Goal: Information Seeking & Learning: Learn about a topic

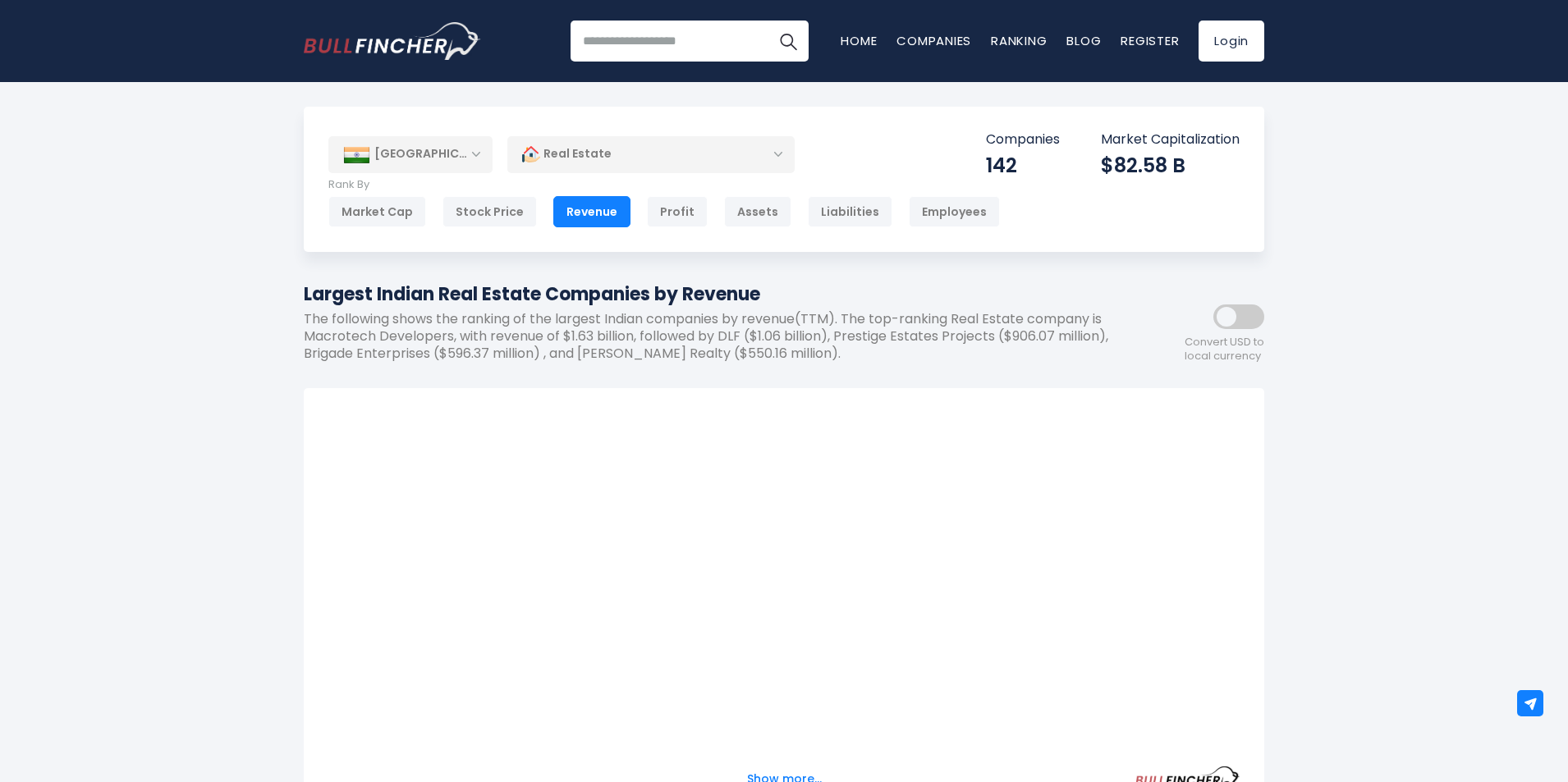
scroll to position [14, 0]
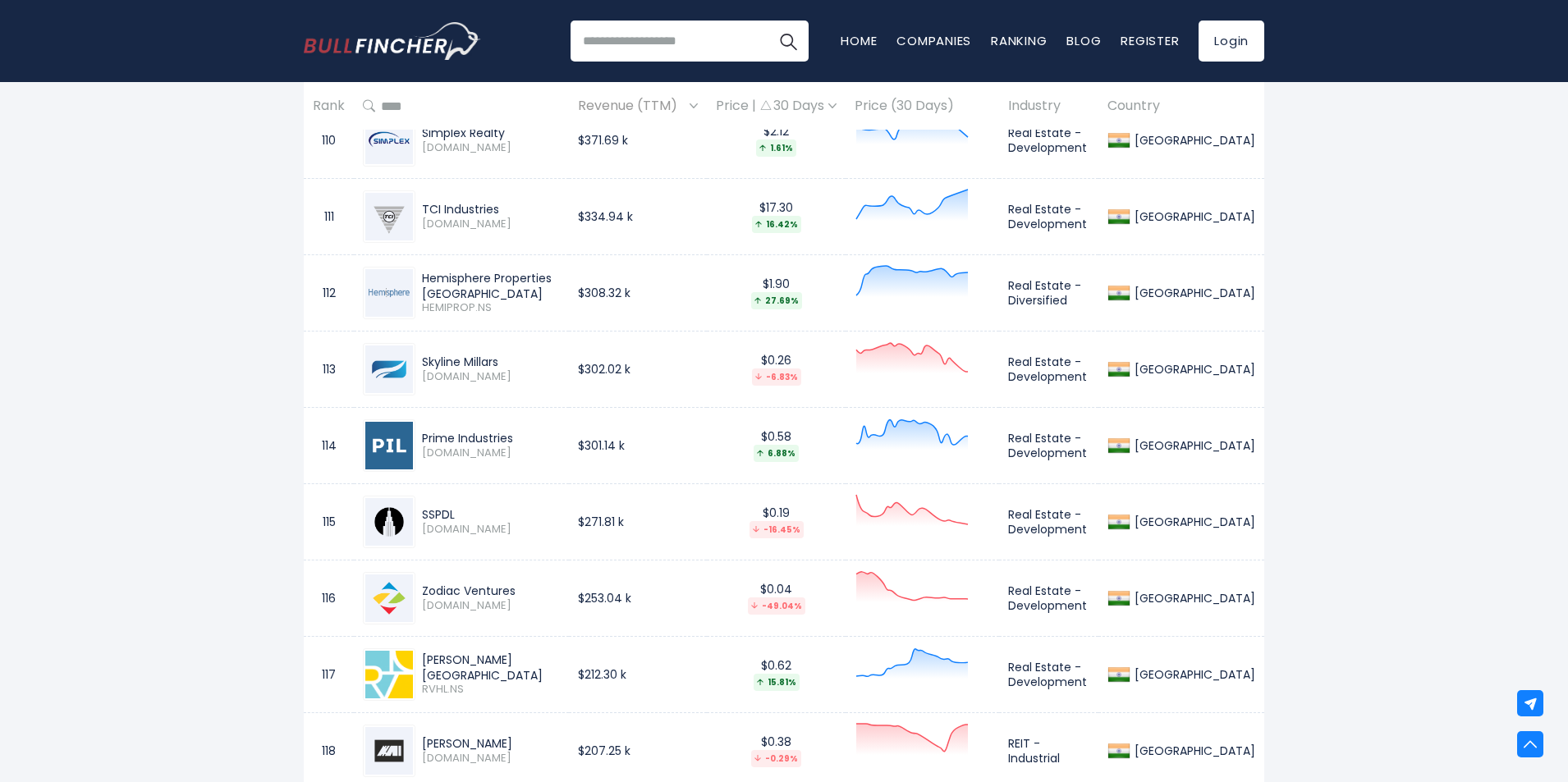
scroll to position [9105, 0]
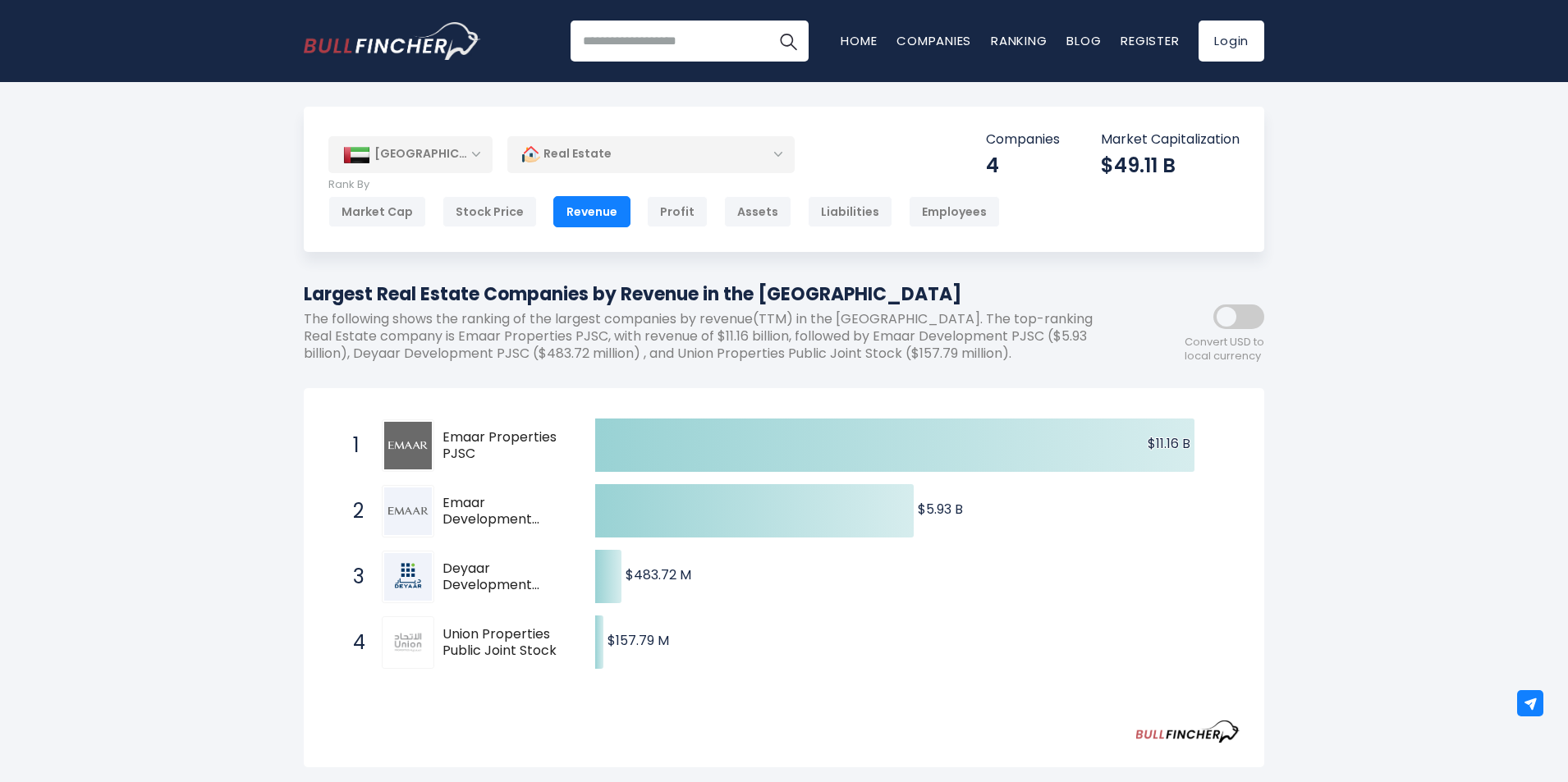
click at [780, 148] on div "Real Estate" at bounding box center [650, 154] width 287 height 38
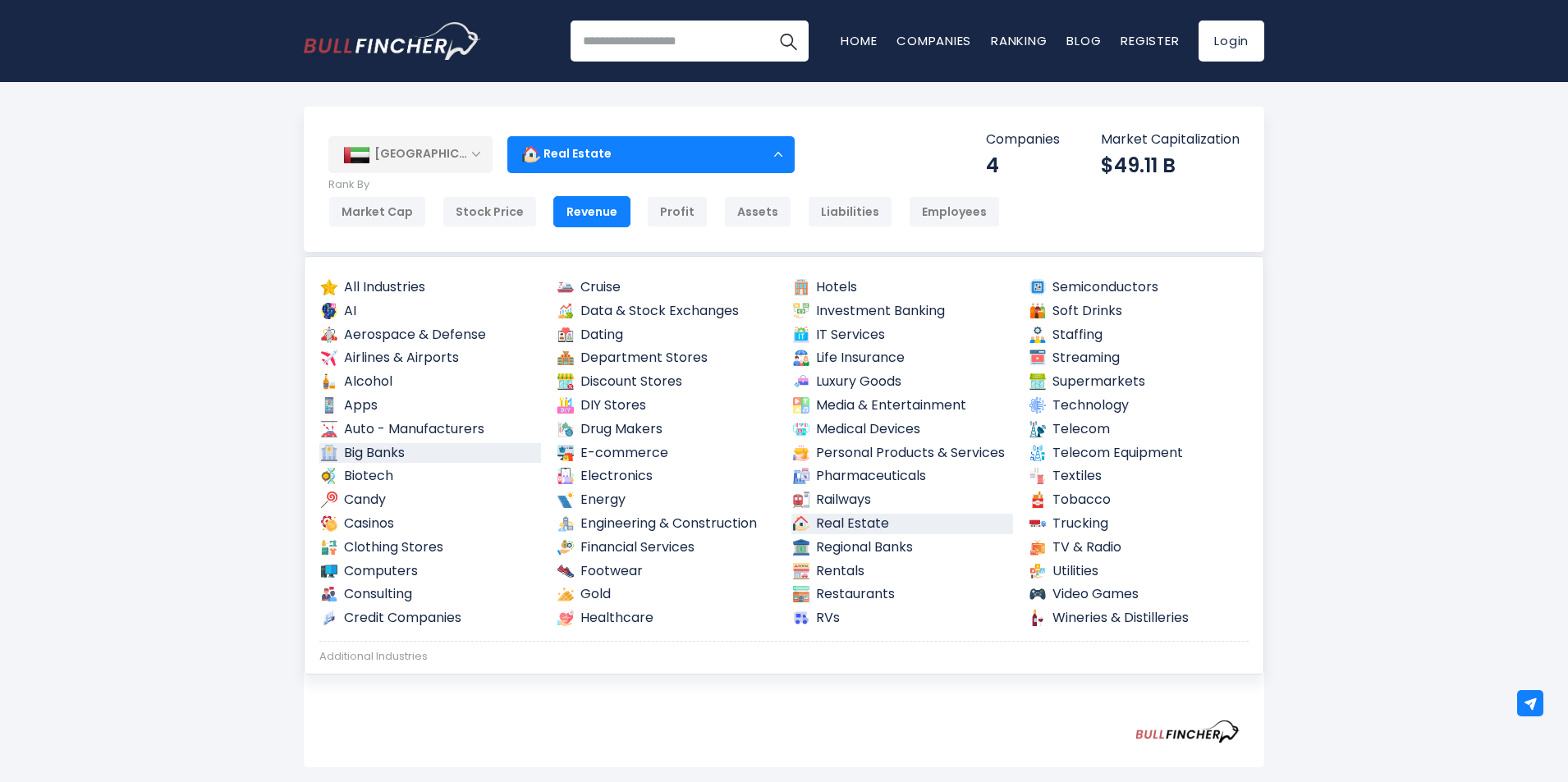
click at [381, 454] on link "Big Banks" at bounding box center [430, 454] width 221 height 21
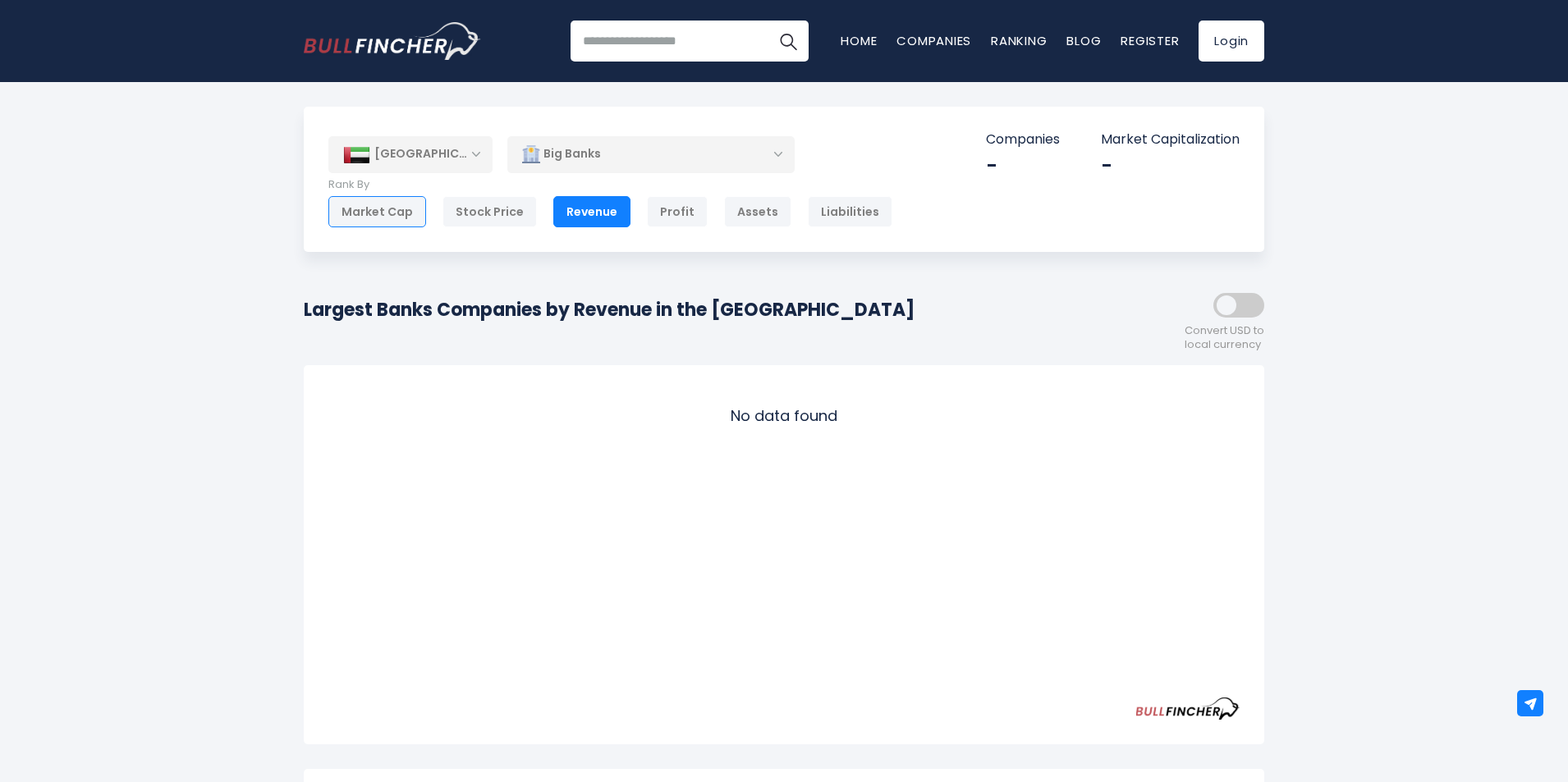
click at [374, 209] on div "Market Cap" at bounding box center [377, 212] width 97 height 31
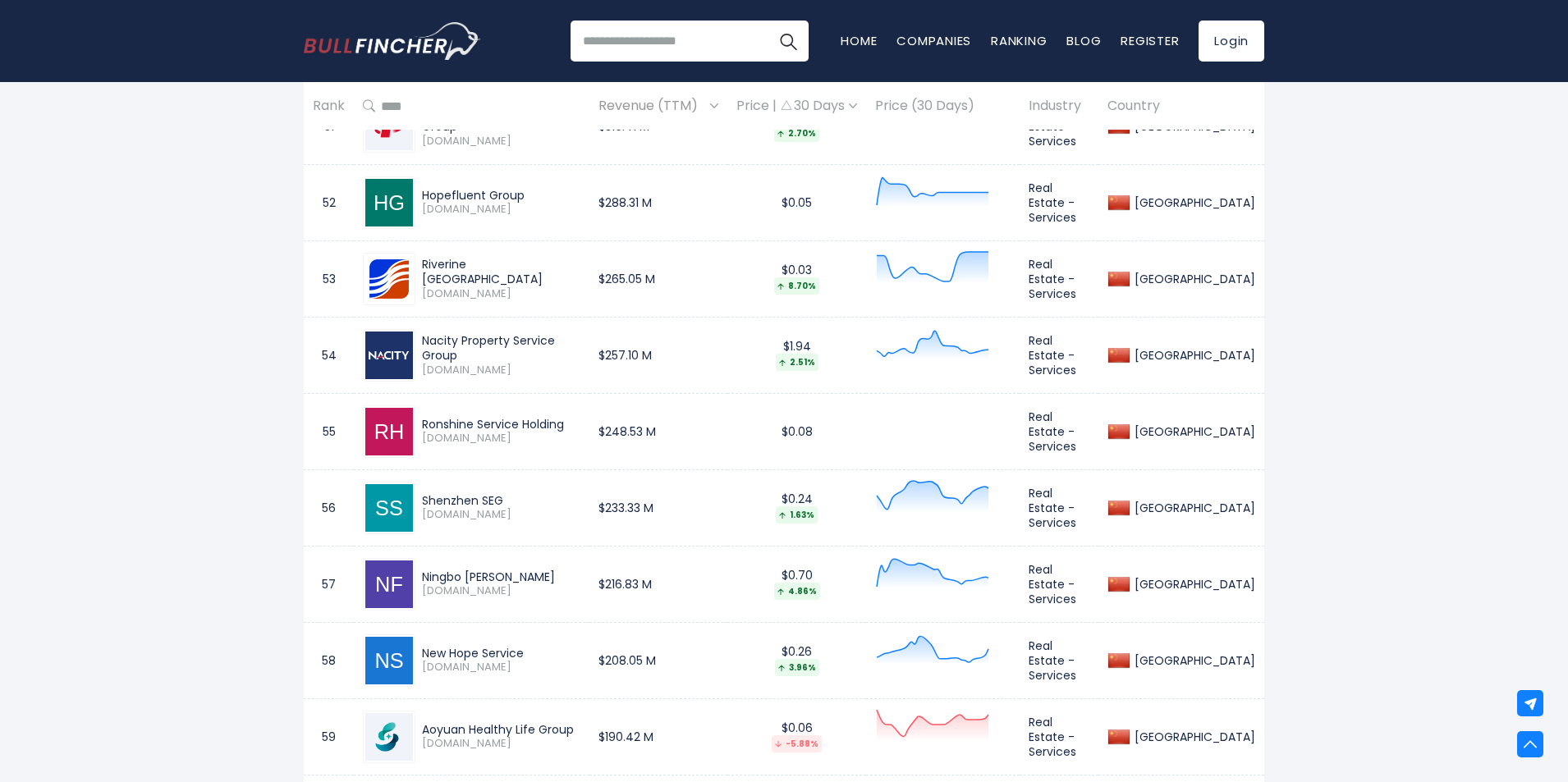
scroll to position [1125, 0]
